Goal: Communication & Community: Participate in discussion

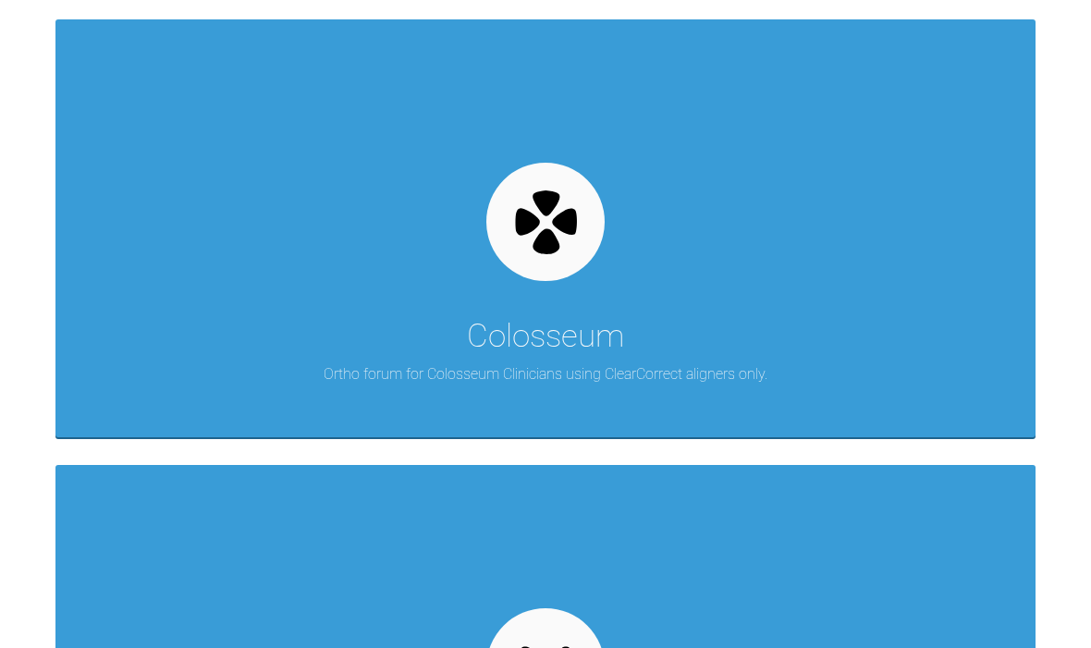
click at [752, 424] on div "Colosseum Ortho forum for Colosseum Clinicians using ClearCorrect aligners only." at bounding box center [545, 228] width 980 height 418
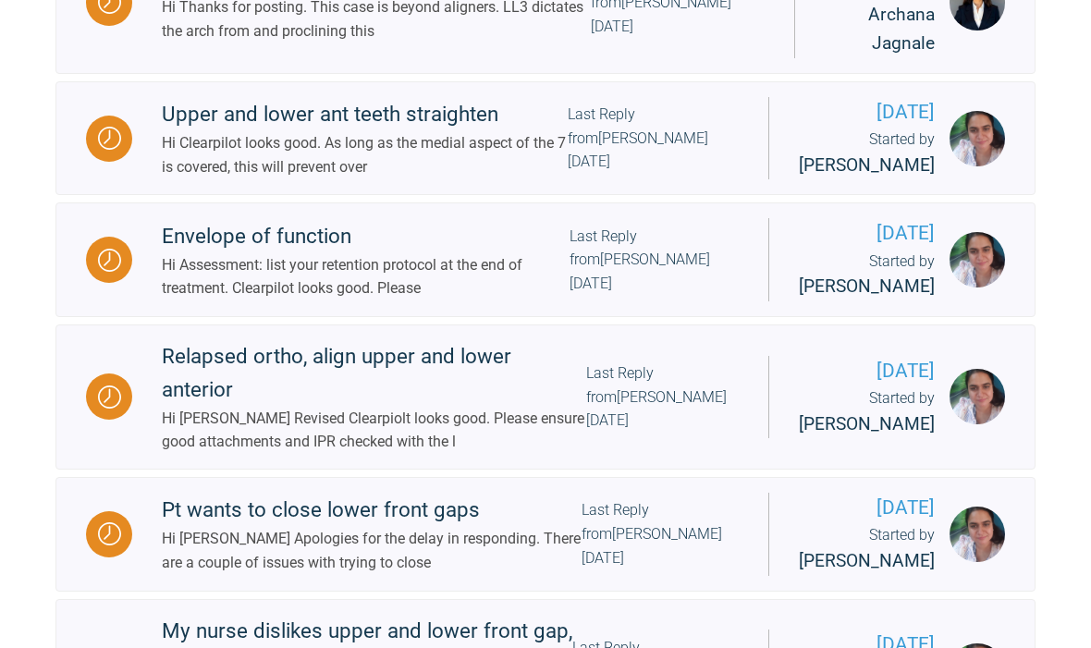
scroll to position [846, 0]
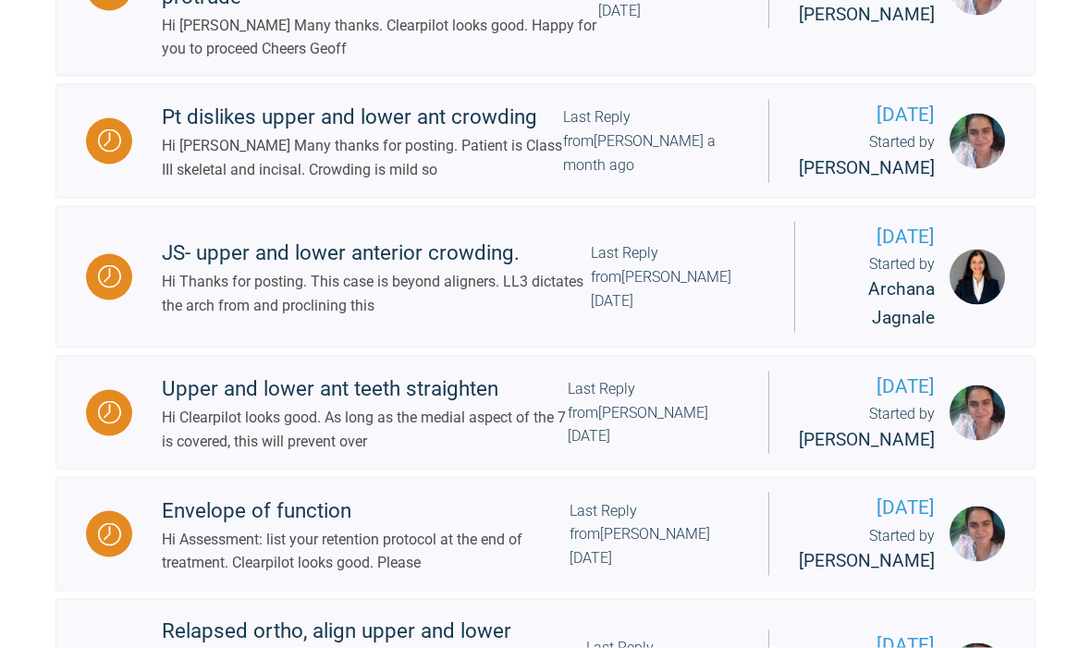
click at [390, 134] on div "Pt dislikes upper and lower ant crowding" at bounding box center [362, 117] width 401 height 33
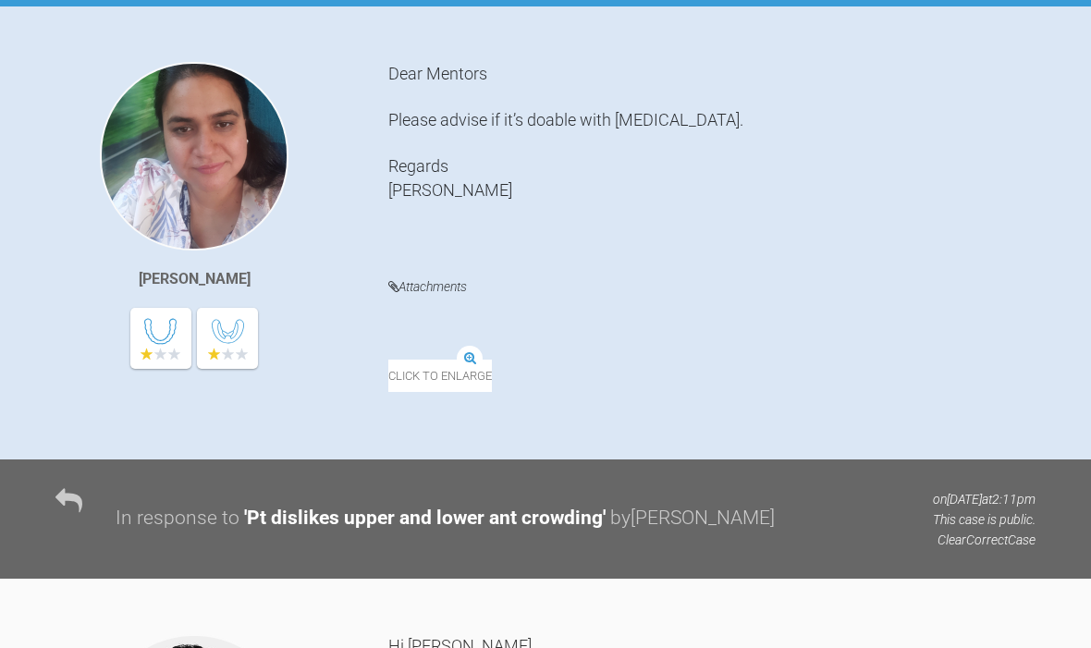
click at [388, 361] on img at bounding box center [388, 361] width 0 height 0
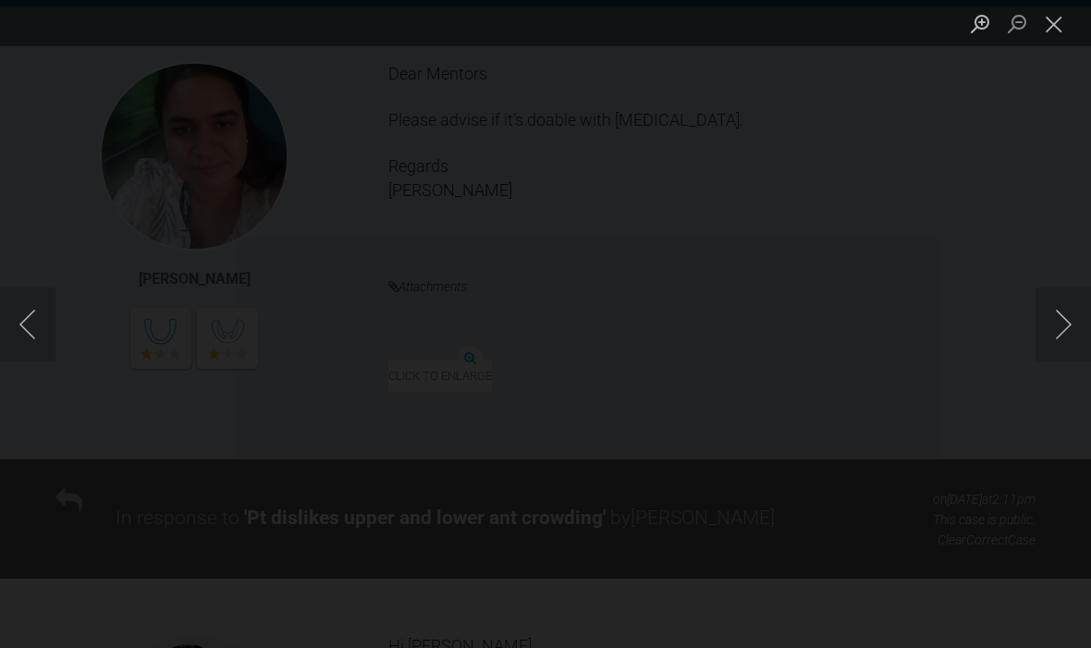
click at [1064, 23] on button "Close lightbox" at bounding box center [1054, 23] width 37 height 32
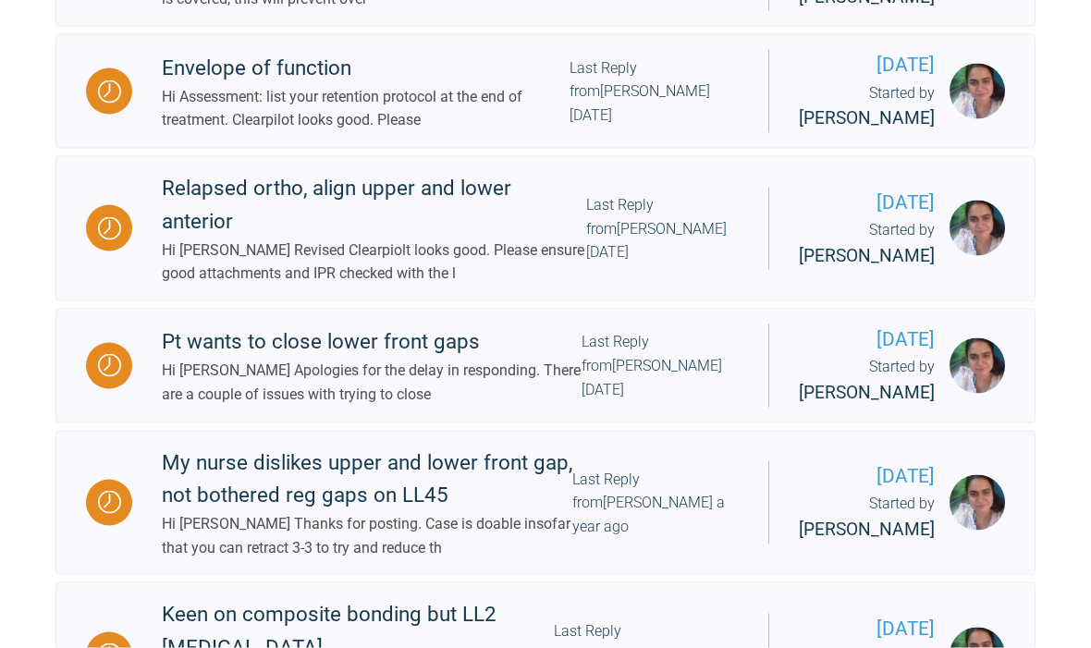
scroll to position [1017, 0]
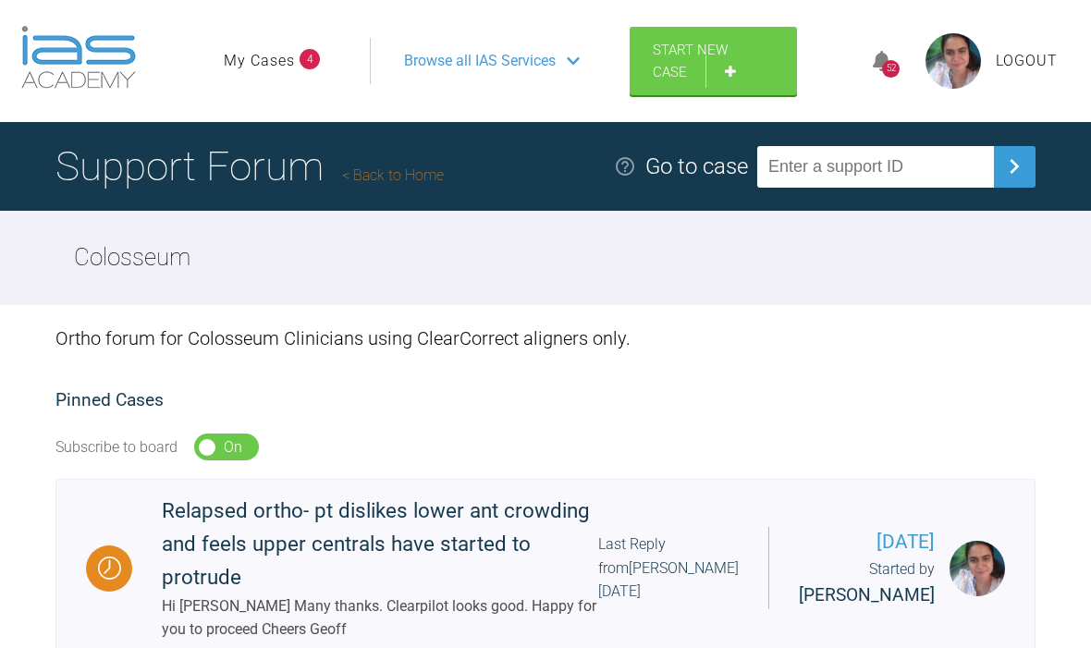
click at [882, 72] on icon at bounding box center [882, 61] width 18 height 21
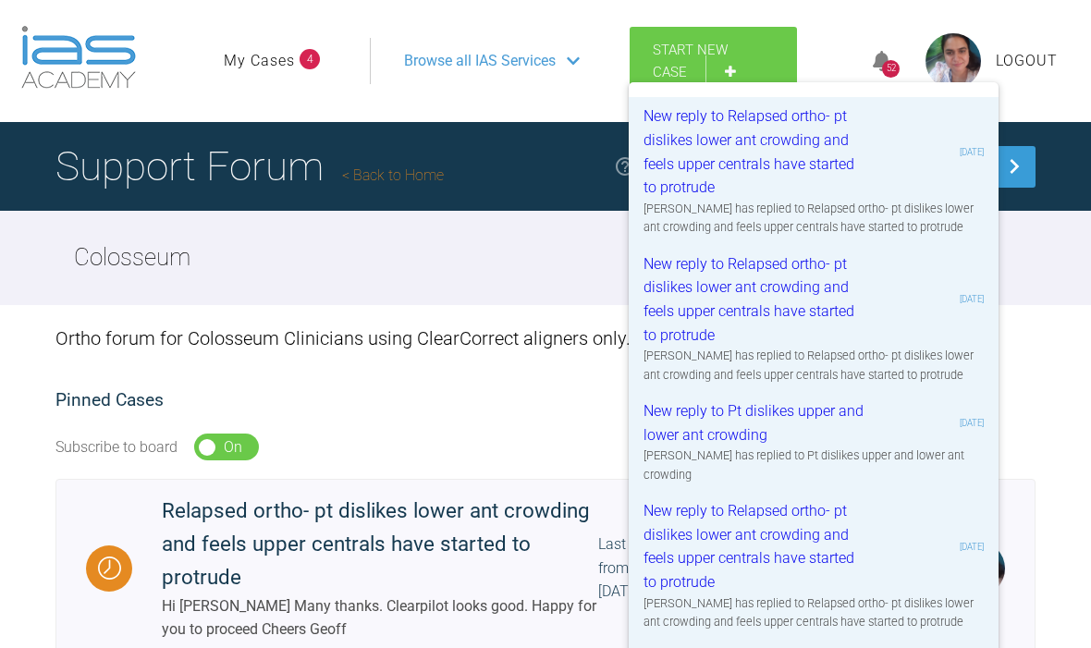
click at [857, 484] on div "Geoff Stone has replied to Pt dislikes upper and lower ant crowding" at bounding box center [814, 466] width 340 height 38
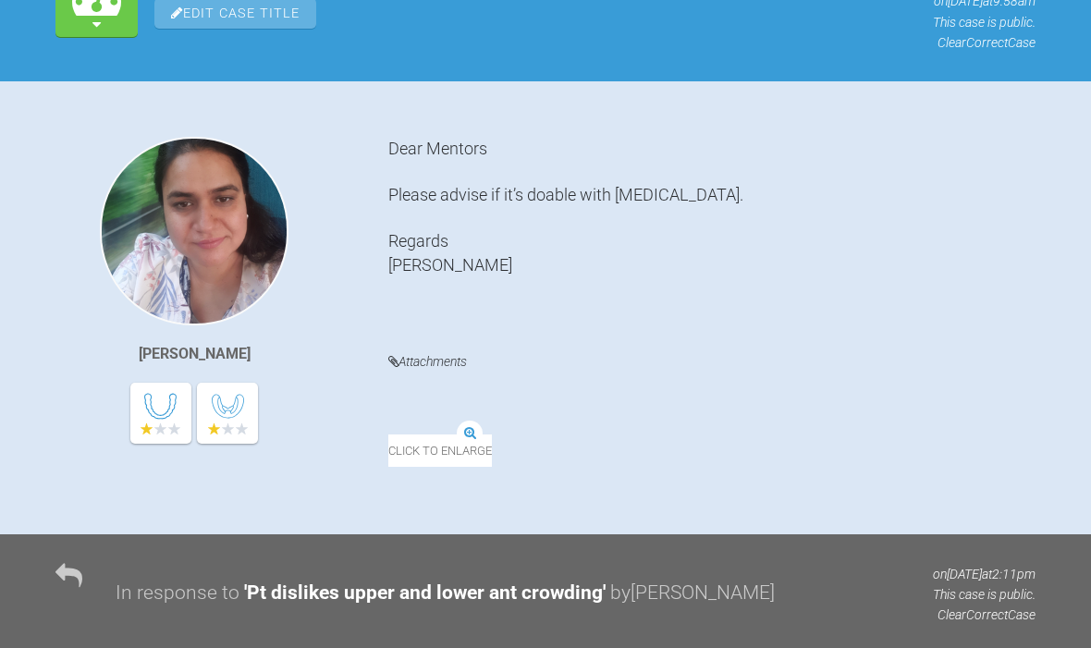
scroll to position [279, 0]
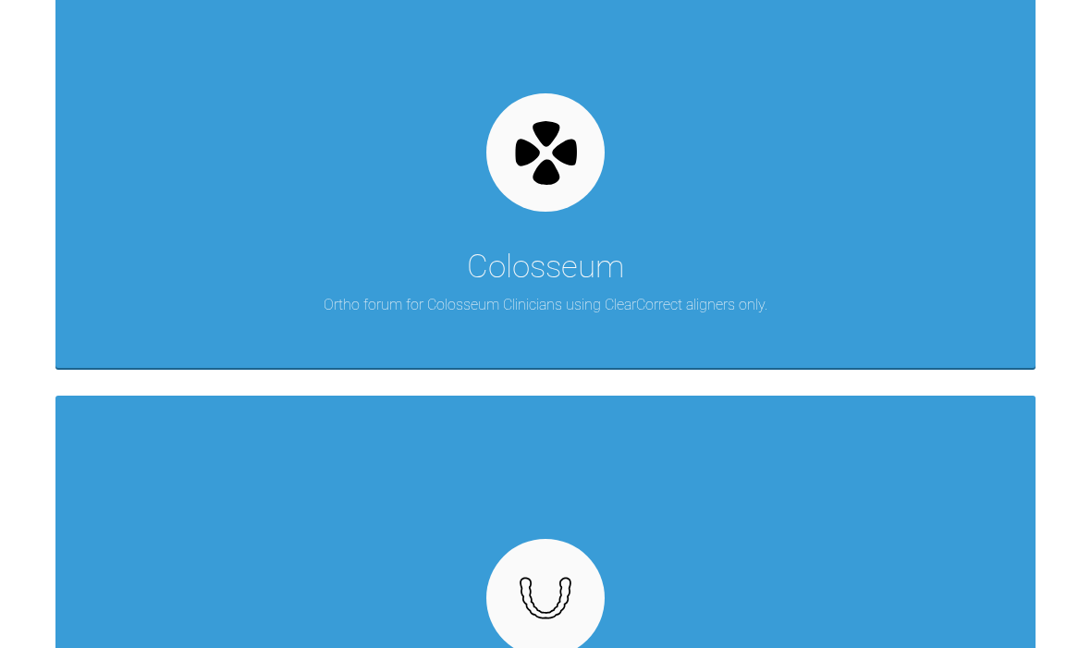
click at [756, 350] on div "Colosseum Ortho forum for Colosseum Clinicians using ClearCorrect aligners only." at bounding box center [545, 159] width 980 height 418
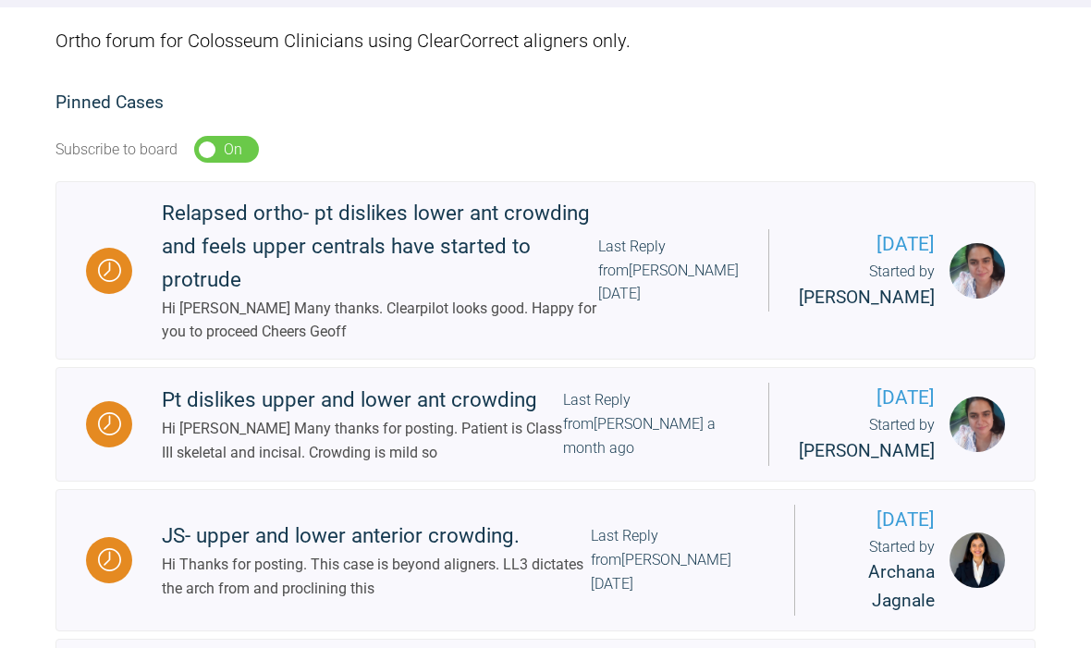
scroll to position [295, 0]
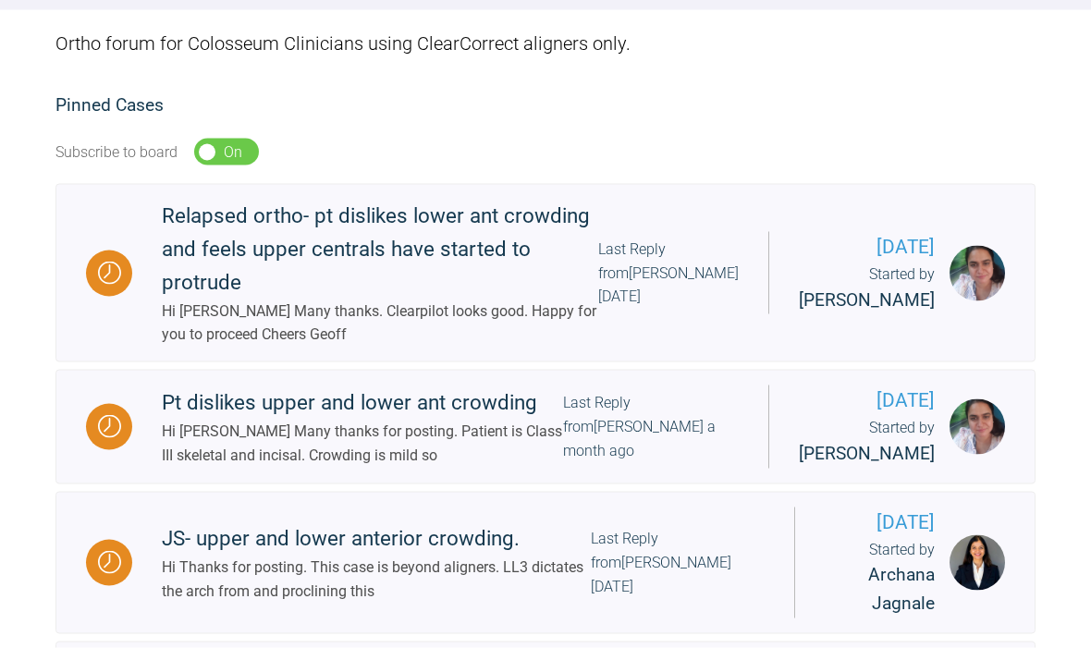
click at [462, 300] on div "Relapsed ortho- pt dislikes lower ant crowding and feels upper centrals have st…" at bounding box center [380, 250] width 436 height 100
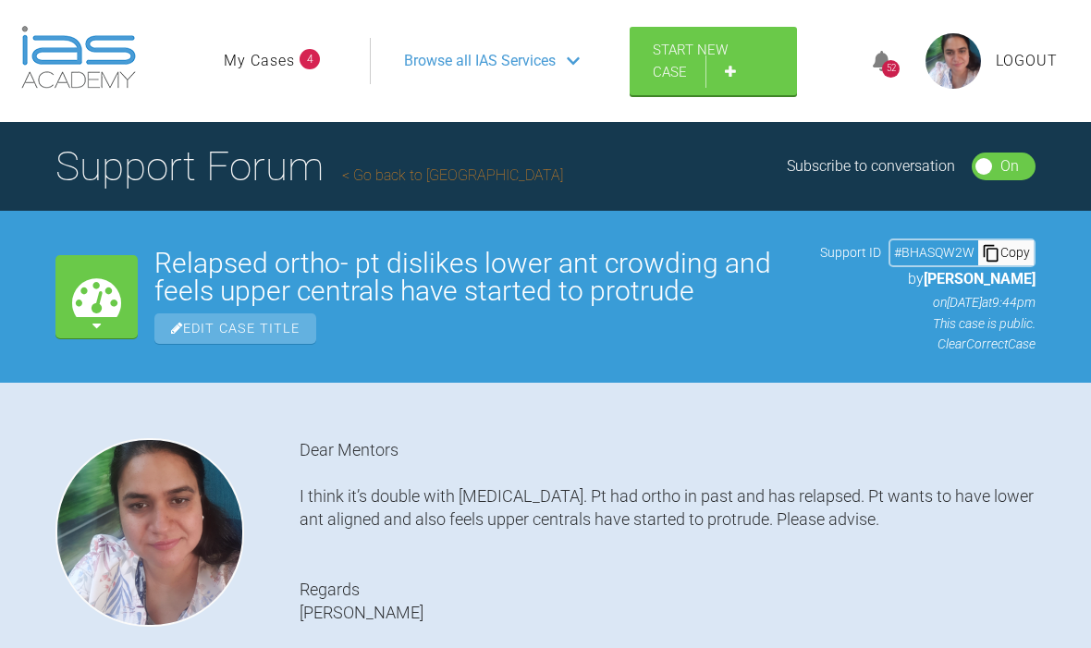
click at [878, 72] on icon at bounding box center [882, 61] width 18 height 21
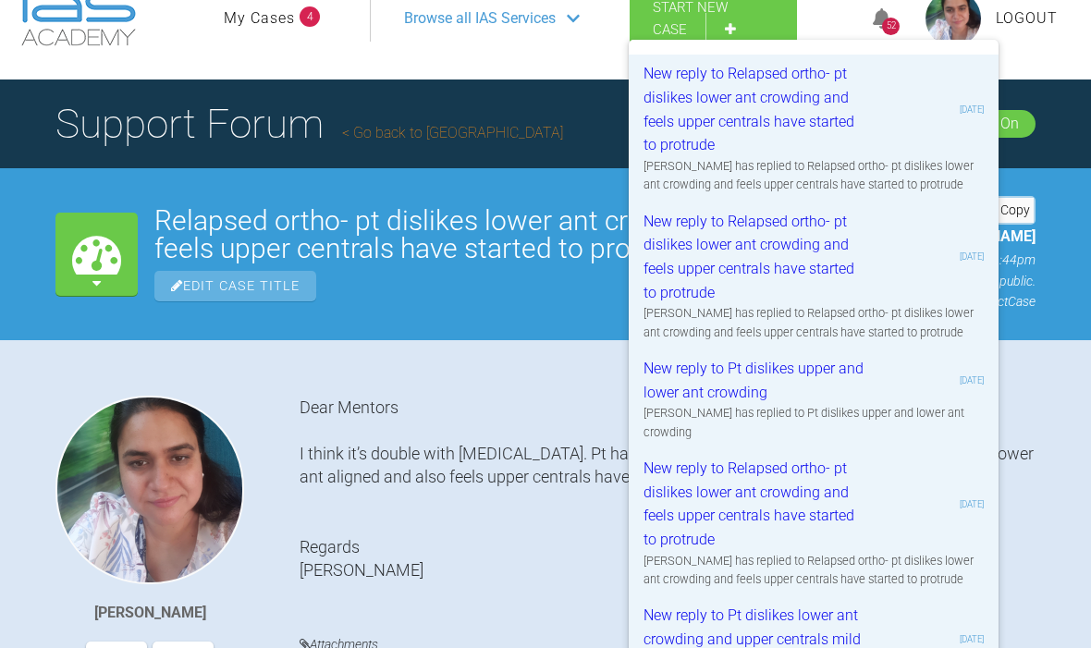
scroll to position [45, 0]
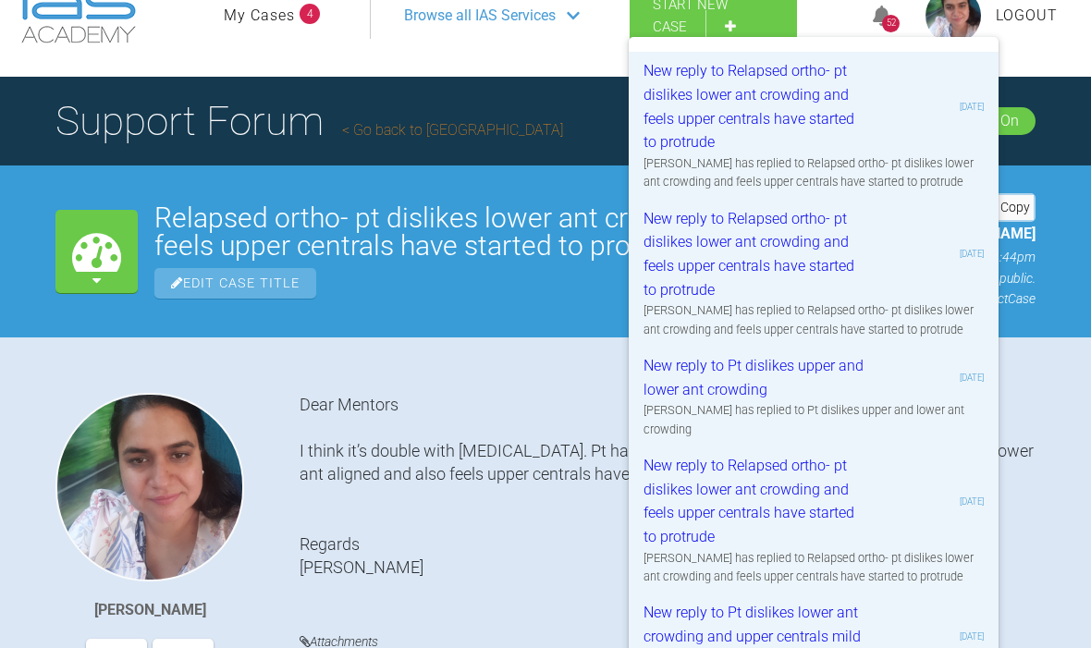
click at [894, 439] on div "Geoff Stone has replied to Pt dislikes upper and lower ant crowding" at bounding box center [814, 420] width 340 height 38
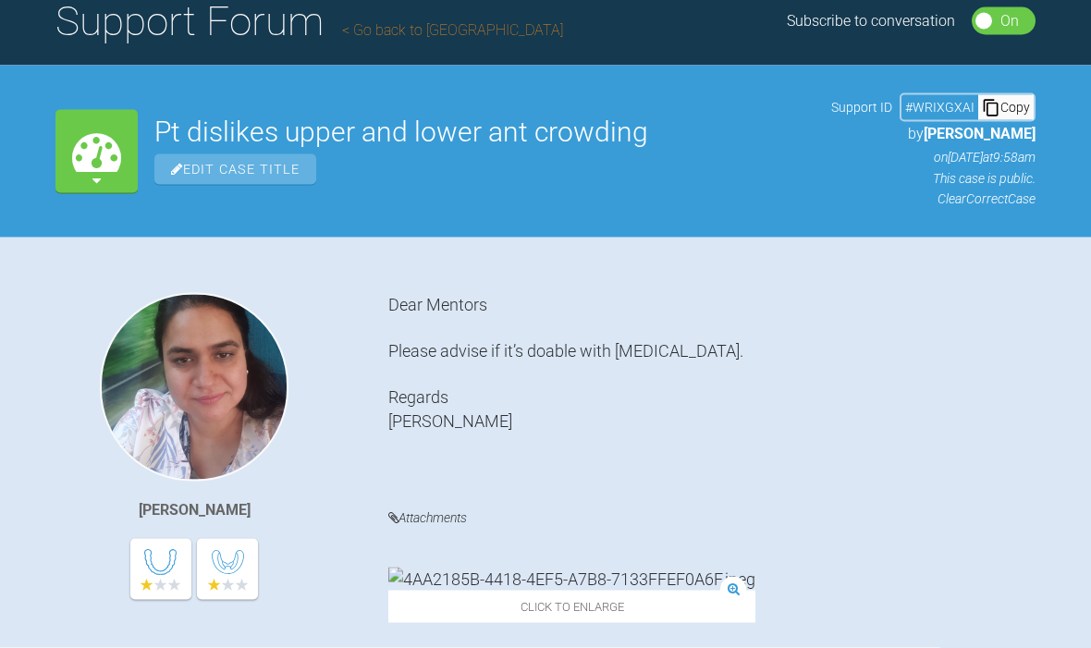
scroll to position [109, 0]
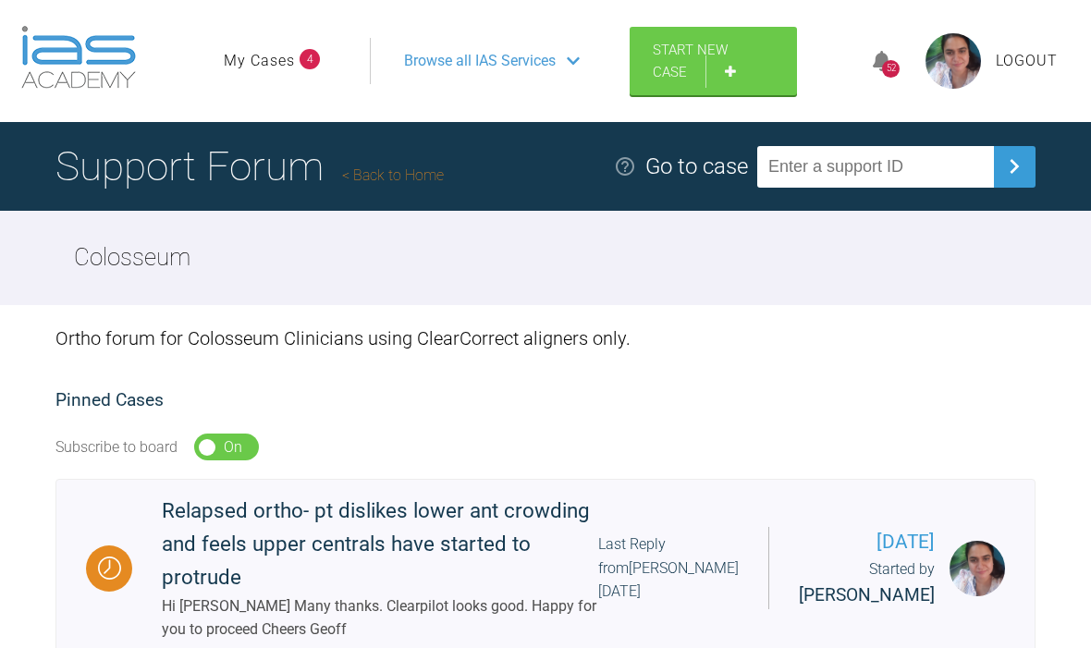
click at [876, 72] on icon at bounding box center [882, 61] width 18 height 21
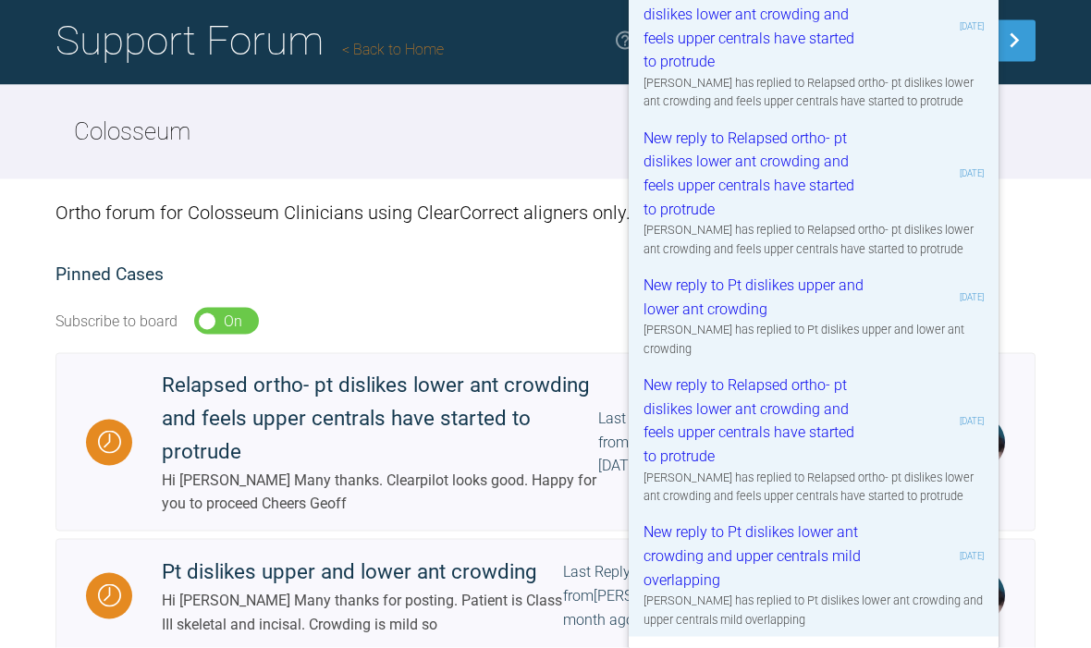
scroll to position [129, 0]
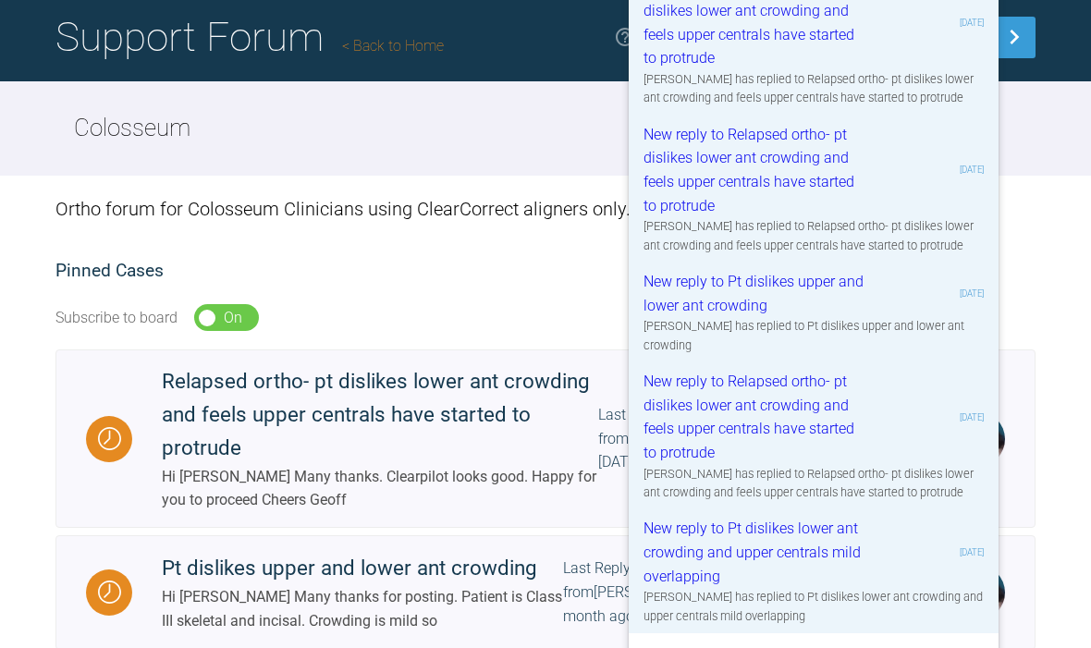
click at [906, 464] on div "New reply to Relapsed ortho- pt dislikes lower ant crowding and feels upper cen…" at bounding box center [814, 417] width 340 height 94
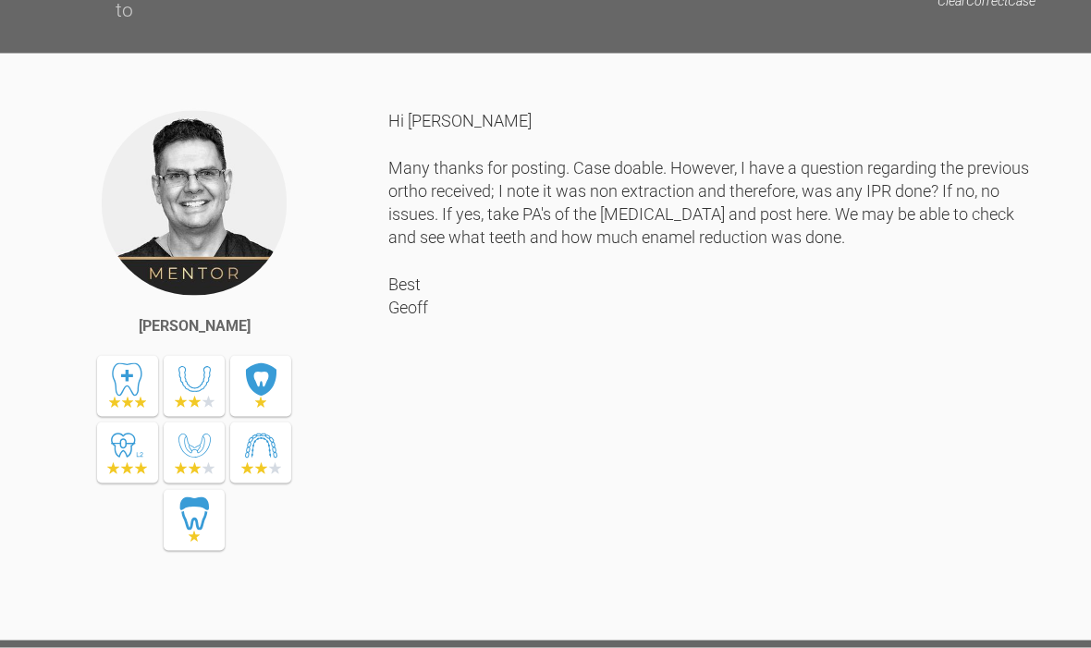
scroll to position [932, 0]
